Goal: Information Seeking & Learning: Learn about a topic

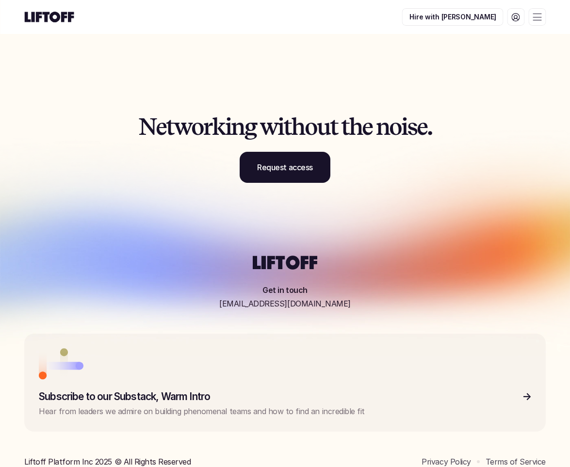
scroll to position [2560, 0]
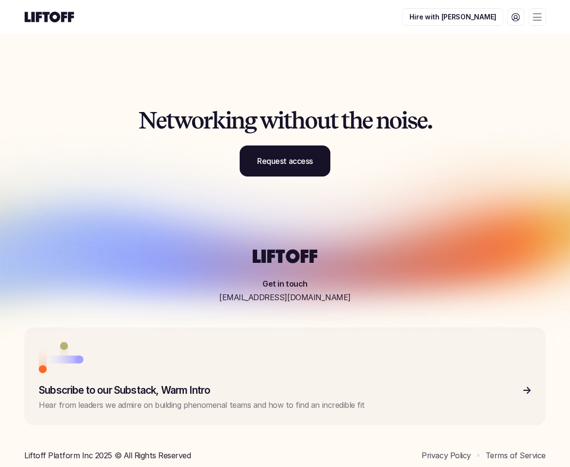
click at [545, 13] on div at bounding box center [536, 16] width 17 height 17
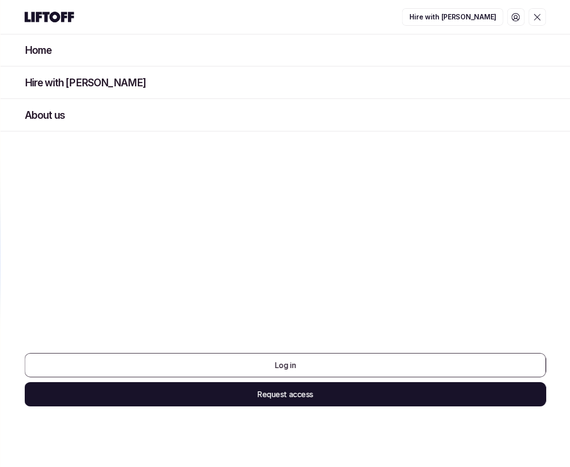
click at [35, 113] on p "About us" at bounding box center [44, 115] width 40 height 13
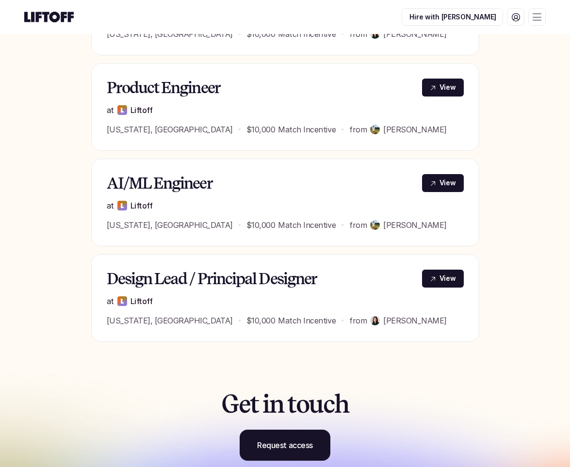
scroll to position [473, 0]
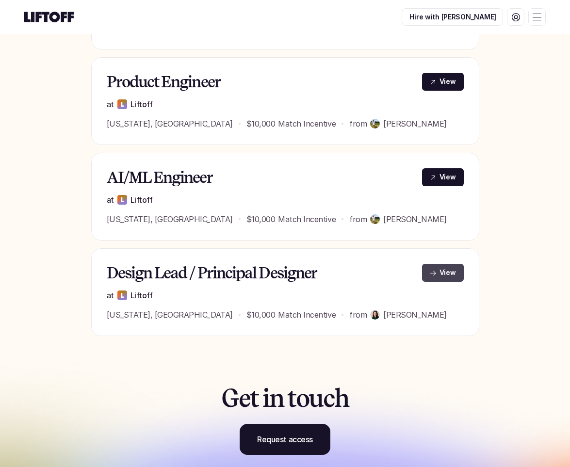
click at [453, 268] on p "View" at bounding box center [447, 273] width 16 height 10
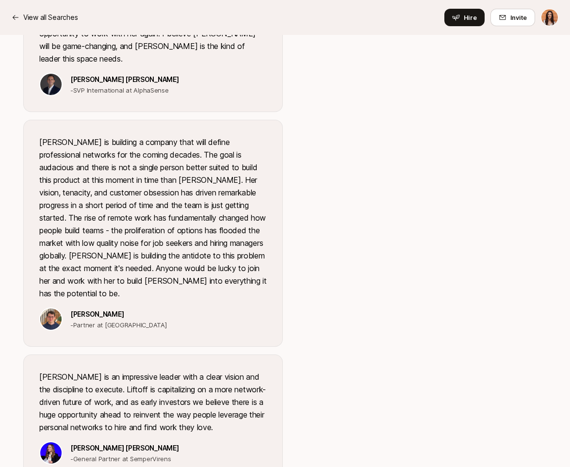
scroll to position [1488, 0]
